Goal: Check status: Check status

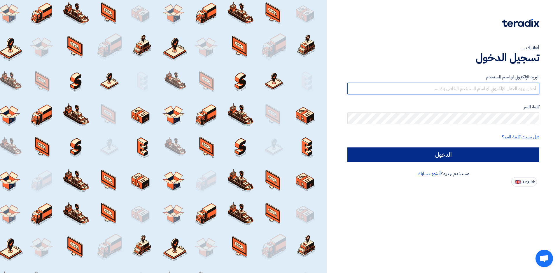
type input "[EMAIL_ADDRESS][DOMAIN_NAME]"
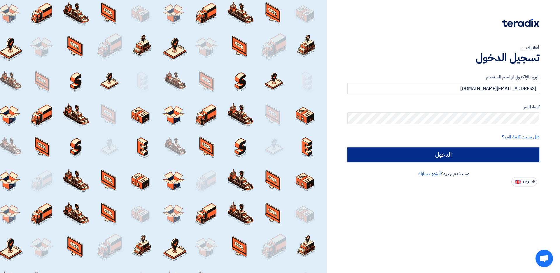
click at [452, 154] on input "الدخول" at bounding box center [444, 155] width 192 height 15
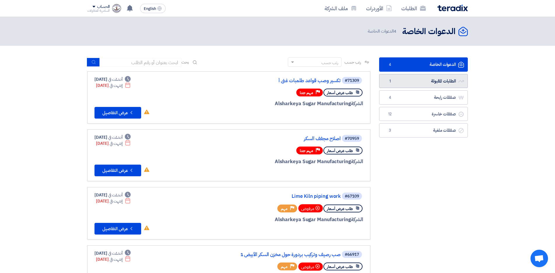
click at [427, 82] on link "الطلبات المقبولة الطلبات المقبولة 1" at bounding box center [423, 81] width 89 height 14
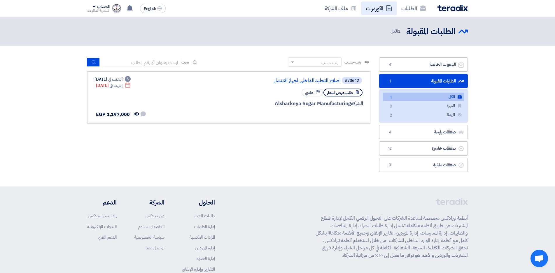
click at [373, 8] on link "الأوردرات" at bounding box center [379, 8] width 35 height 14
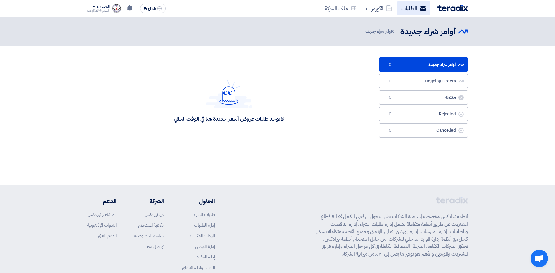
click at [414, 8] on link "الطلبات" at bounding box center [414, 8] width 34 height 14
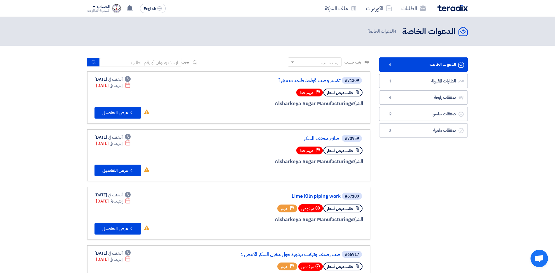
click at [94, 7] on span at bounding box center [94, 7] width 3 height 2
click at [191, 35] on div "الدعوات الخاصة الدعوات الخاصة 4 الدعوات الخاصة" at bounding box center [277, 31] width 381 height 11
click at [404, 98] on link "صفقات رابحة صفقات رابحة 4" at bounding box center [423, 97] width 89 height 14
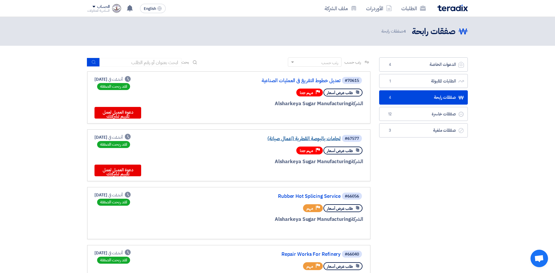
click at [282, 138] on link "لحامات بالبوصة القطرية (اعمال صيانة)" at bounding box center [282, 138] width 117 height 5
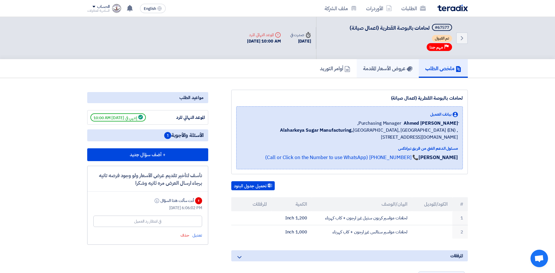
click at [387, 68] on h5 "عروض الأسعار المقدمة" at bounding box center [387, 68] width 49 height 7
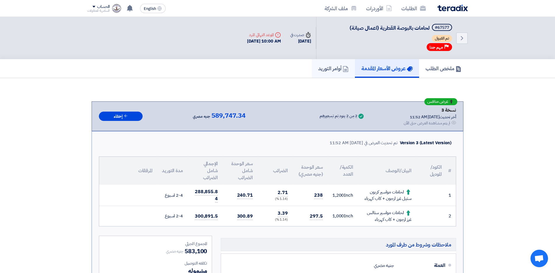
click at [322, 72] on link "أوامر التوريد" at bounding box center [333, 68] width 43 height 19
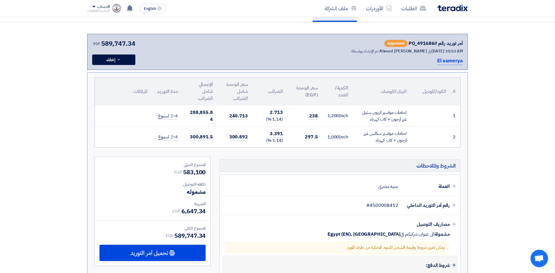
scroll to position [175, 0]
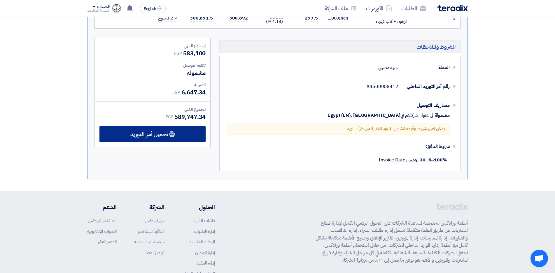
click at [155, 132] on span "تحميل أمر التوريد" at bounding box center [149, 134] width 38 height 5
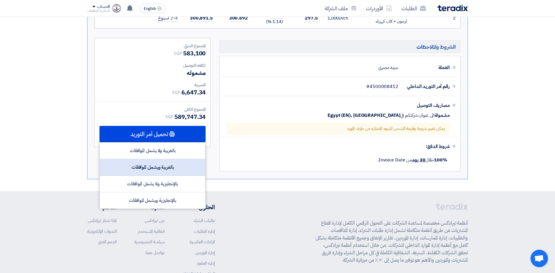
click at [178, 168] on div "بالعربية ويشمل الموافقات" at bounding box center [153, 167] width 106 height 17
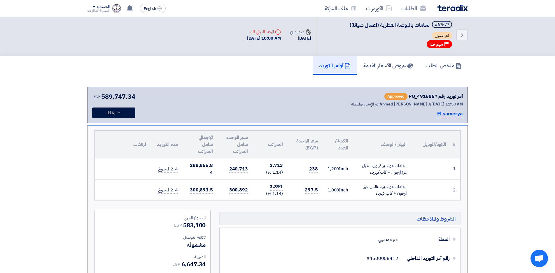
scroll to position [0, 0]
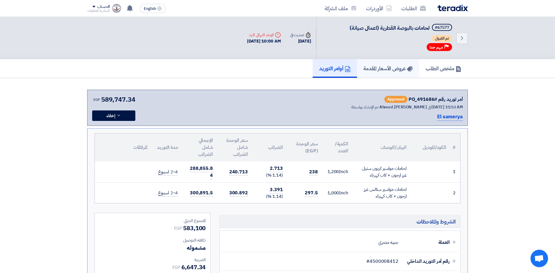
click at [393, 67] on h5 "عروض الأسعار المقدمة" at bounding box center [388, 68] width 49 height 7
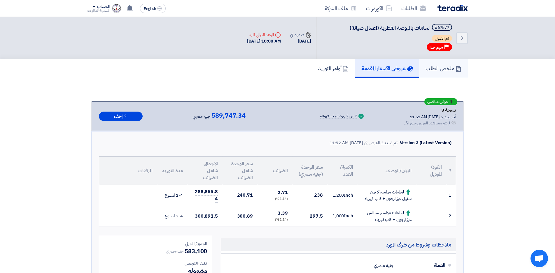
click at [449, 65] on h5 "ملخص الطلب" at bounding box center [444, 68] width 36 height 7
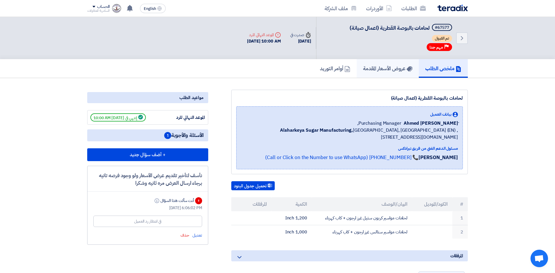
click at [389, 67] on h5 "عروض الأسعار المقدمة" at bounding box center [387, 68] width 49 height 7
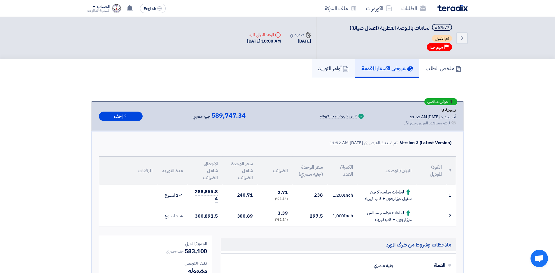
click at [325, 66] on h5 "أوامر التوريد" at bounding box center [333, 68] width 30 height 7
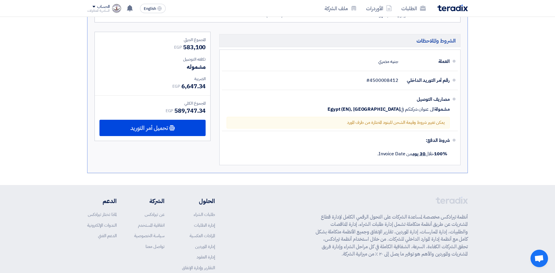
scroll to position [204, 0]
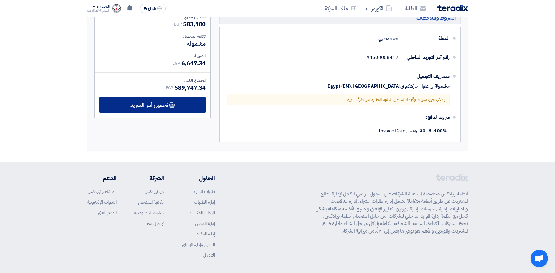
click at [167, 107] on span "تحميل أمر التوريد" at bounding box center [149, 104] width 38 height 5
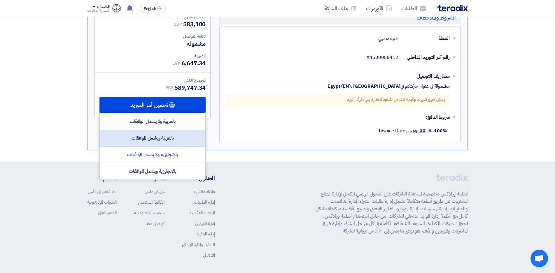
click at [163, 138] on div "بالعربية ويشمل الموافقات" at bounding box center [153, 138] width 106 height 17
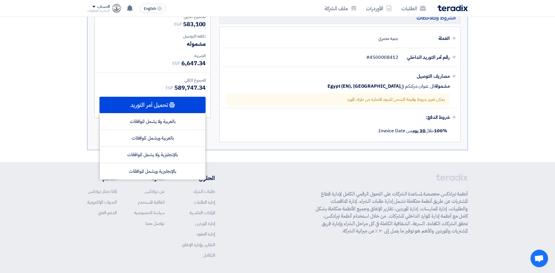
click at [276, 210] on div "أنظمة تيرادكس مخصصة لمساعدة الشركات على التحول الرقمي الكامل لإدارة قطاع المشتر…" at bounding box center [277, 221] width 381 height 94
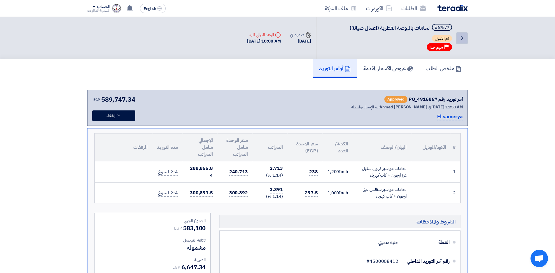
click at [463, 37] on icon "Back" at bounding box center [462, 38] width 7 height 7
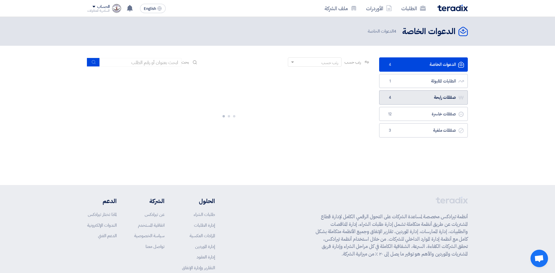
click at [419, 100] on link "صفقات رابحة صفقات رابحة 4" at bounding box center [423, 97] width 89 height 14
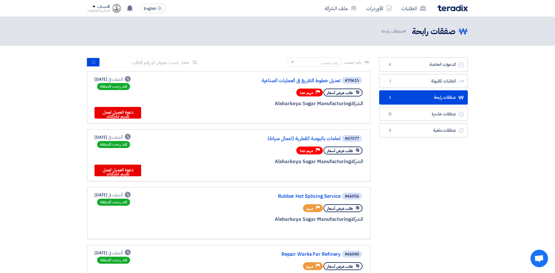
click at [501, 215] on section "الدعوات الخاصة الدعوات الخاصة 4 الطلبات المقبولة الطلبات المقبولة 1 صفقات رابحة…" at bounding box center [277, 180] width 555 height 269
click at [442, 184] on div "الدعوات الخاصة الدعوات الخاصة 4 الطلبات المقبولة الطلبات المقبولة 1 صفقات رابحة…" at bounding box center [423, 180] width 97 height 246
click at [430, 83] on link "الطلبات المقبولة الطلبات المقبولة 1" at bounding box center [423, 81] width 89 height 14
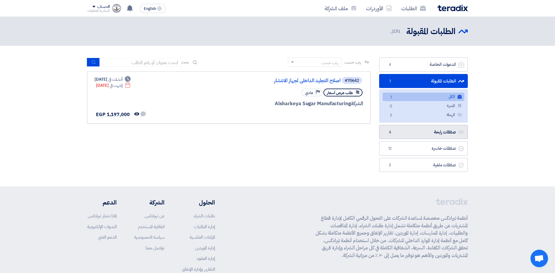
click at [428, 130] on link "صفقات رابحة صفقات رابحة 4" at bounding box center [423, 132] width 89 height 14
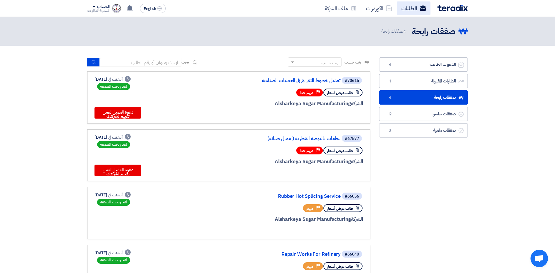
click at [409, 11] on link "الطلبات" at bounding box center [414, 8] width 34 height 14
